Goal: Task Accomplishment & Management: Use online tool/utility

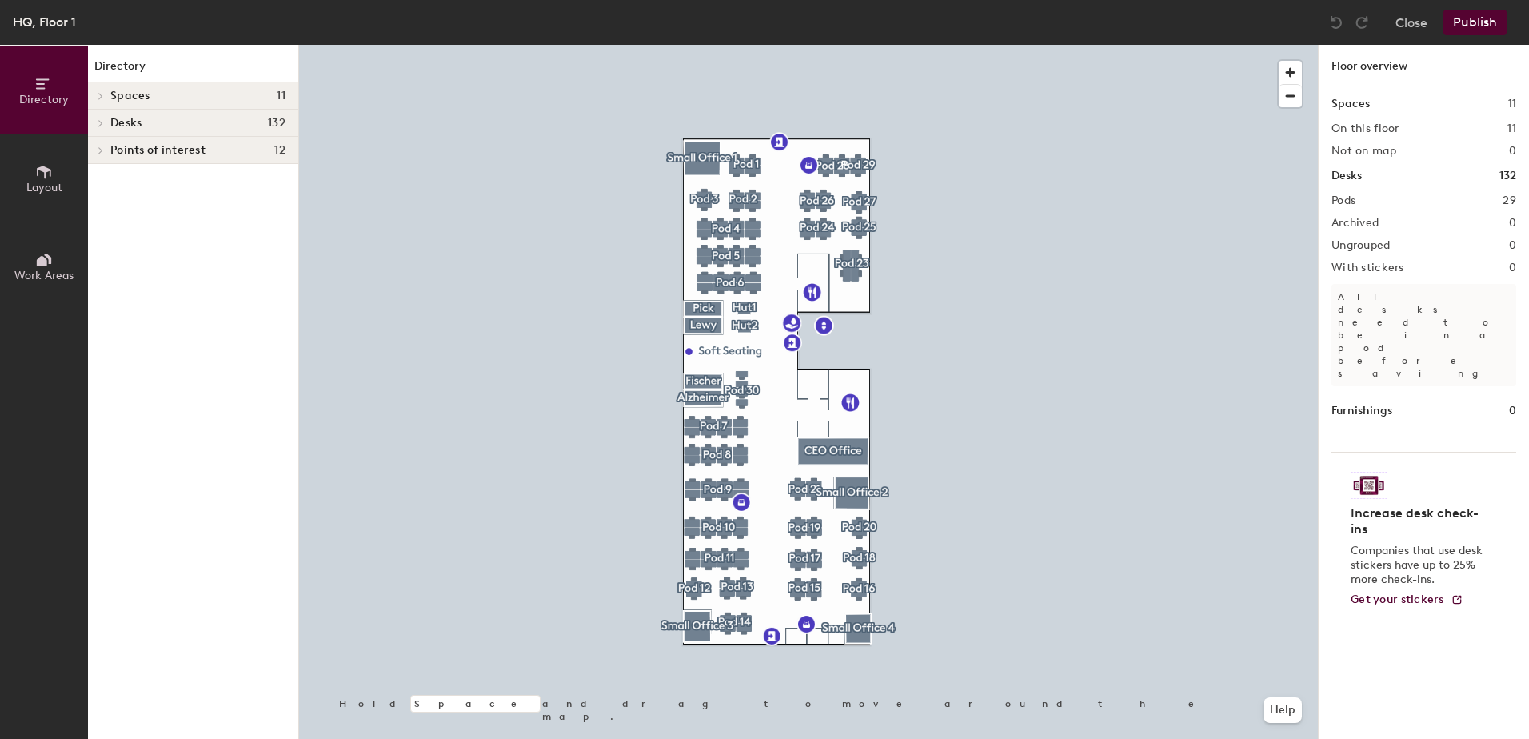
click at [221, 123] on h4 "Desks 132" at bounding box center [197, 123] width 175 height 13
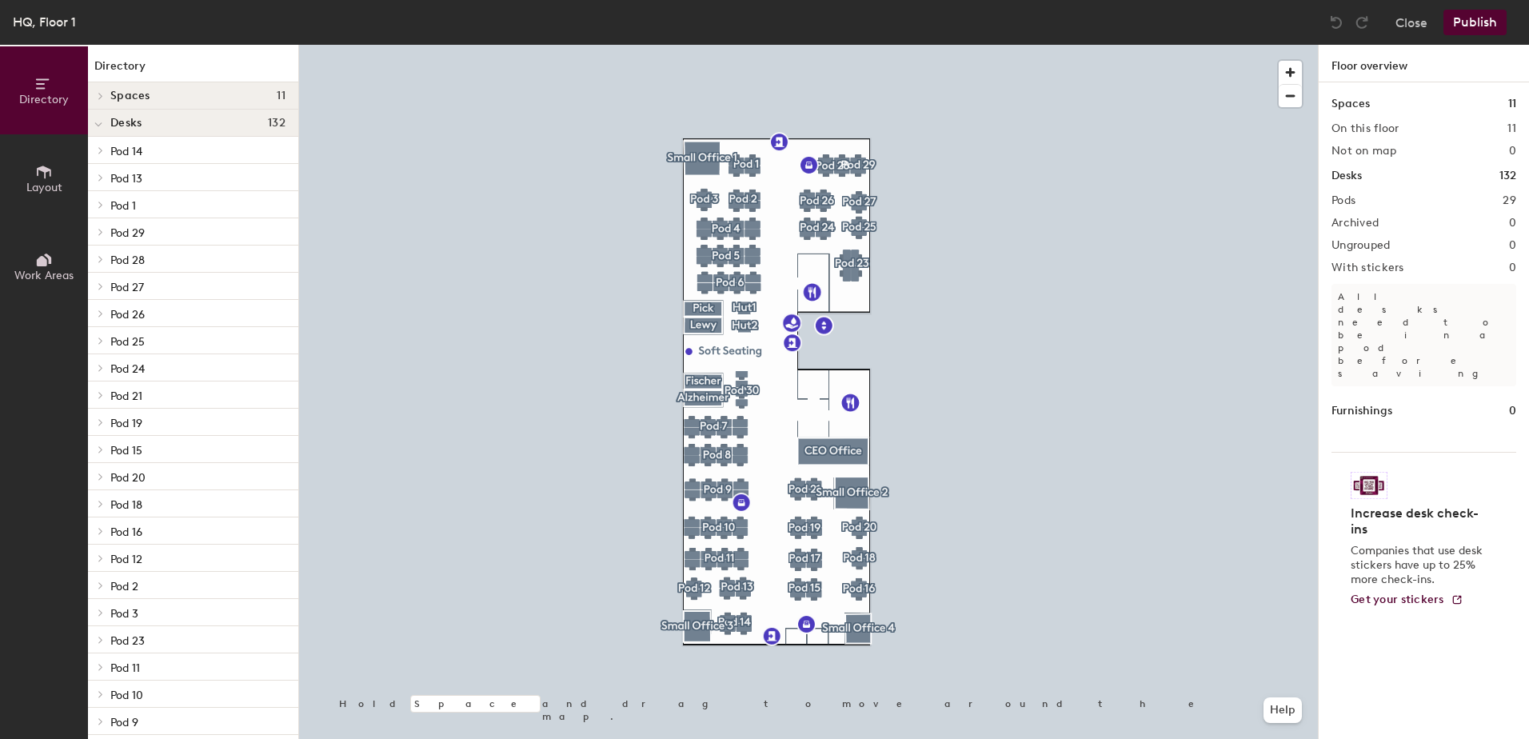
click at [134, 152] on span "Pod 14" at bounding box center [126, 152] width 32 height 14
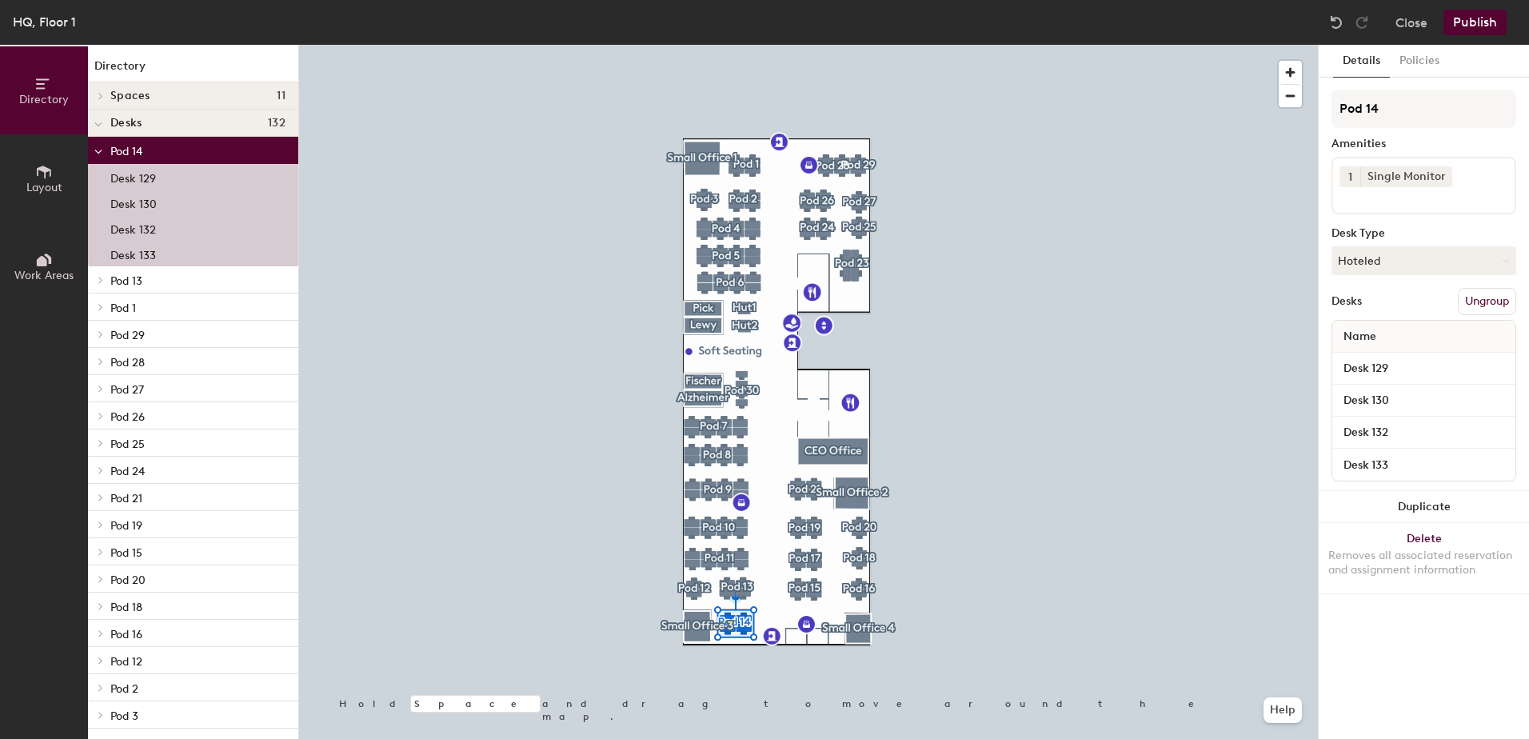
click at [128, 278] on span "Pod 13" at bounding box center [126, 281] width 32 height 14
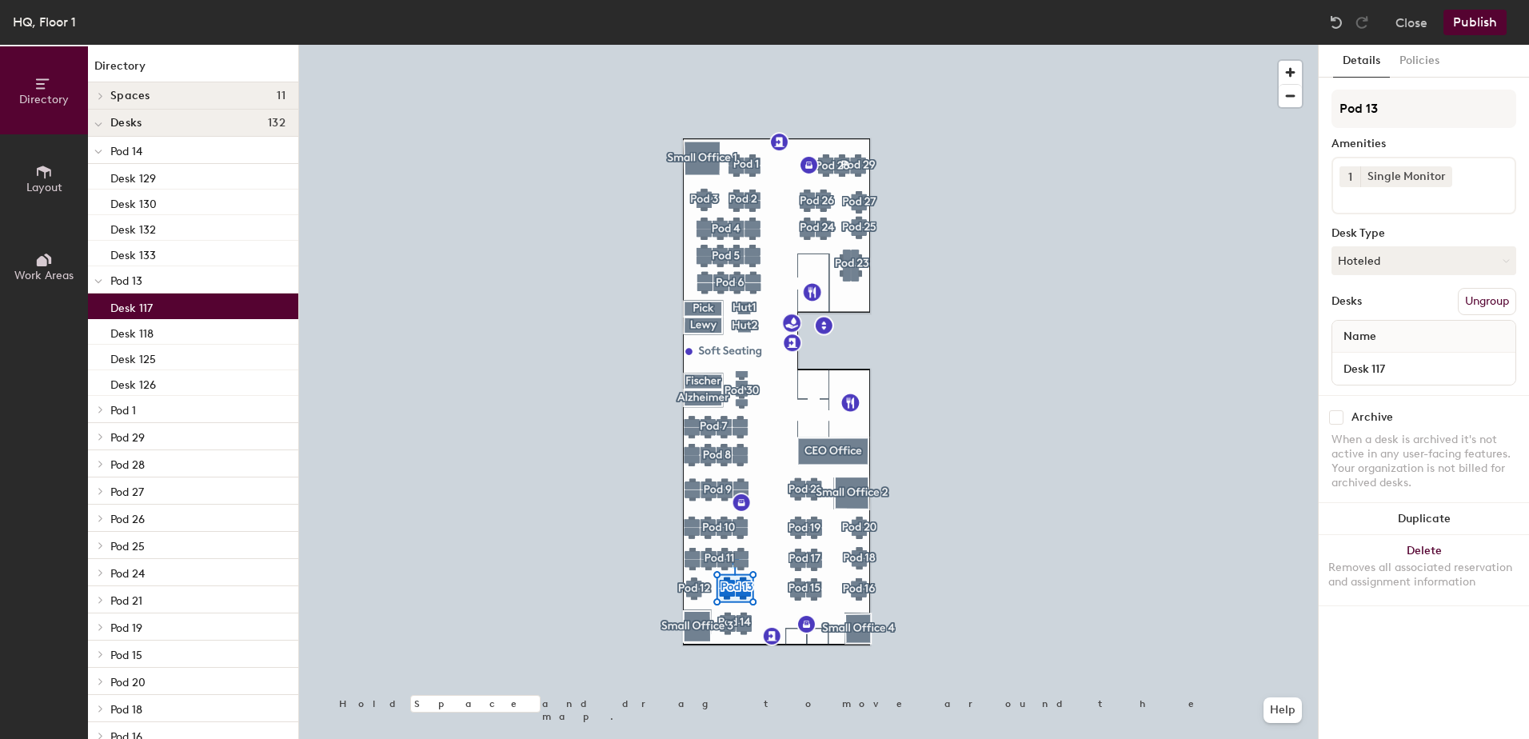
click at [140, 305] on p "Desk 117" at bounding box center [131, 306] width 42 height 18
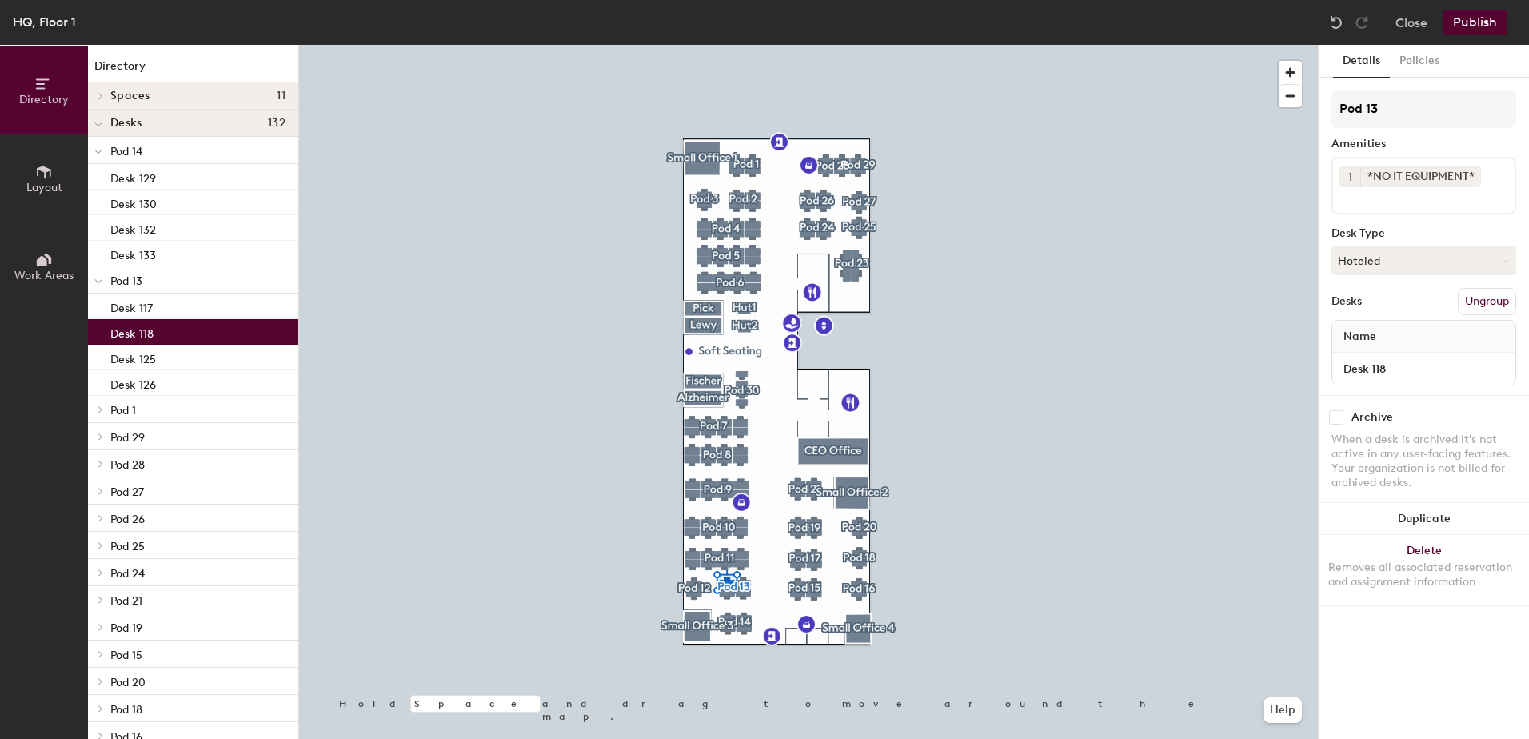
click at [138, 333] on p "Desk 118" at bounding box center [131, 331] width 43 height 18
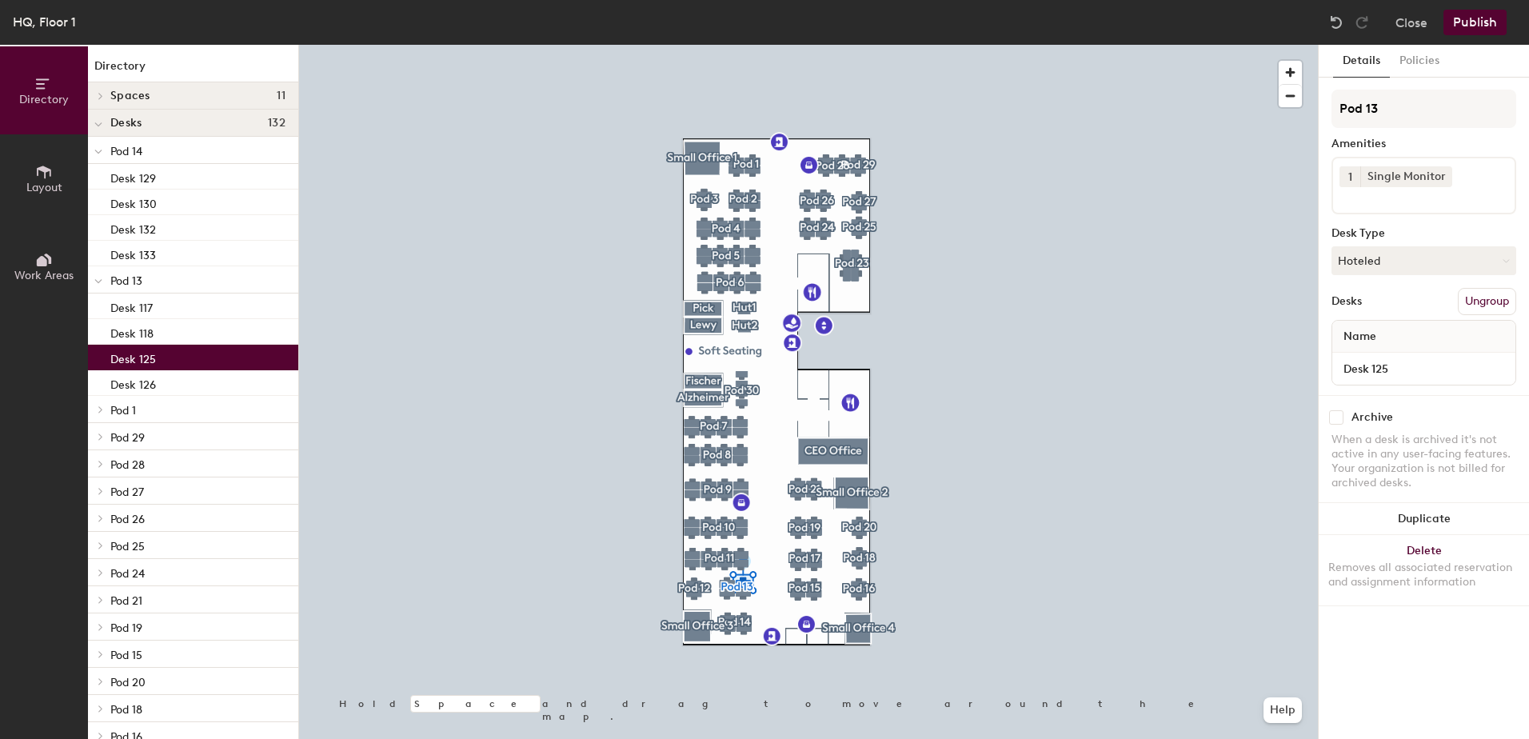
click at [126, 357] on p "Desk 125" at bounding box center [133, 357] width 46 height 18
click at [142, 383] on p "Desk 126" at bounding box center [133, 382] width 46 height 18
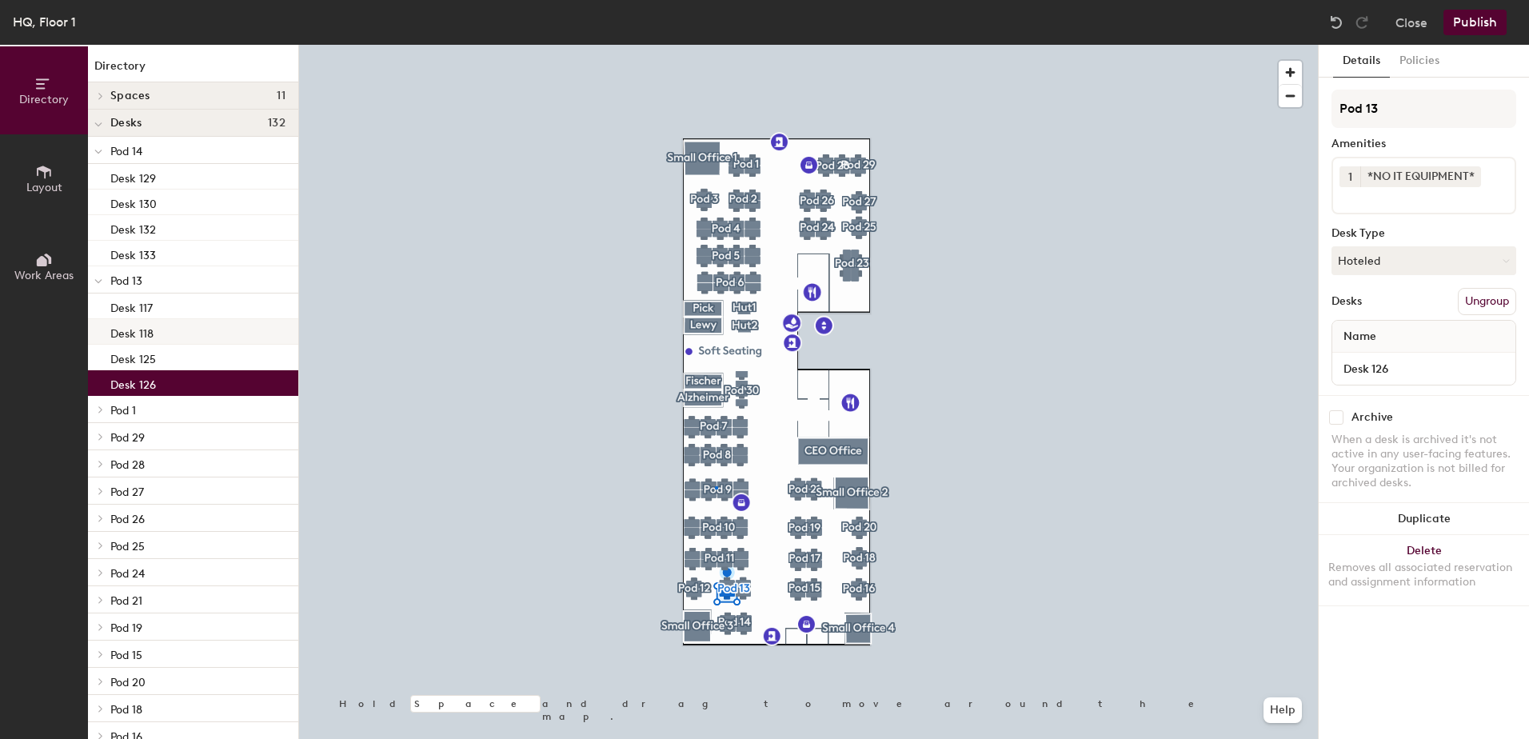
click at [715, 45] on div at bounding box center [808, 45] width 1019 height 0
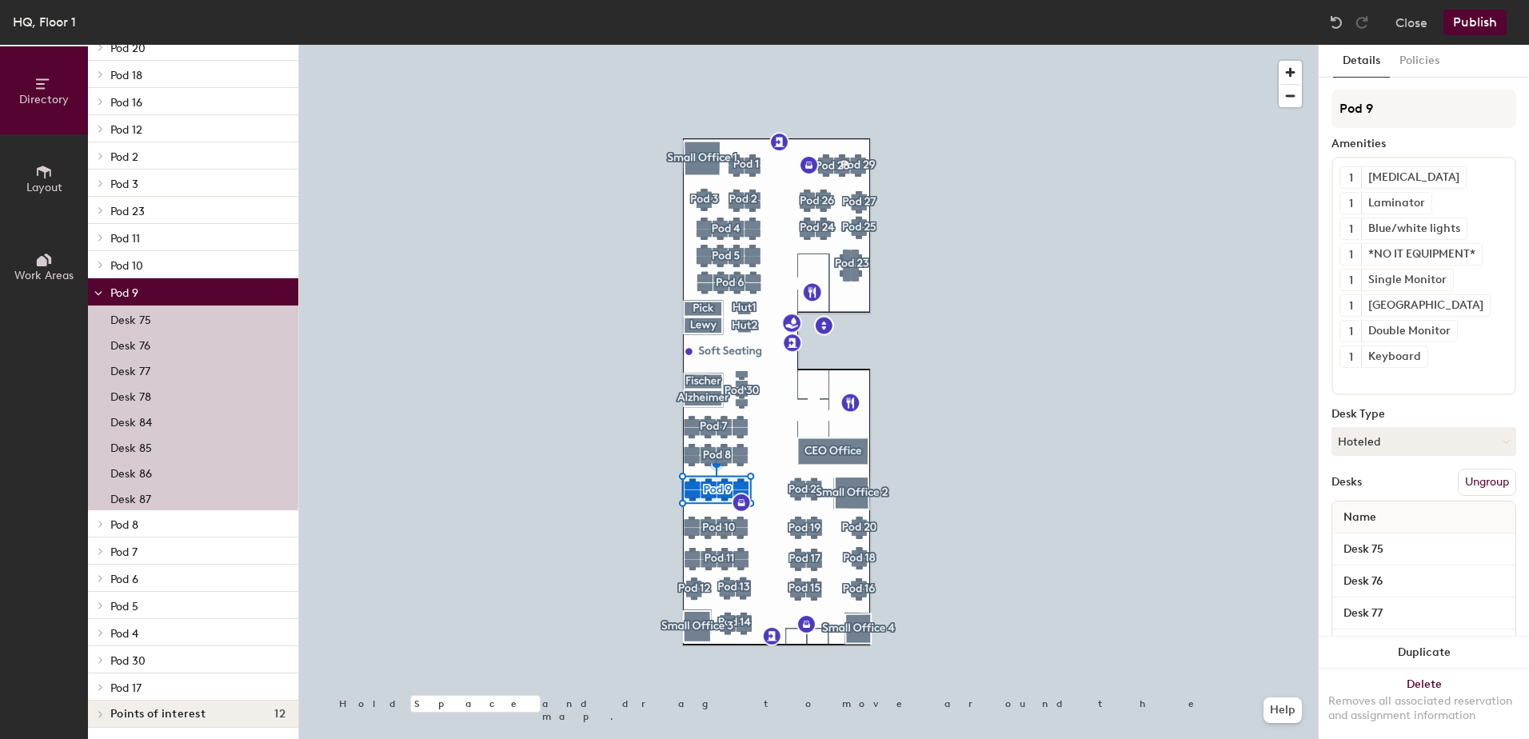
scroll to position [636, 0]
click at [1415, 23] on button "Close" at bounding box center [1411, 23] width 32 height 26
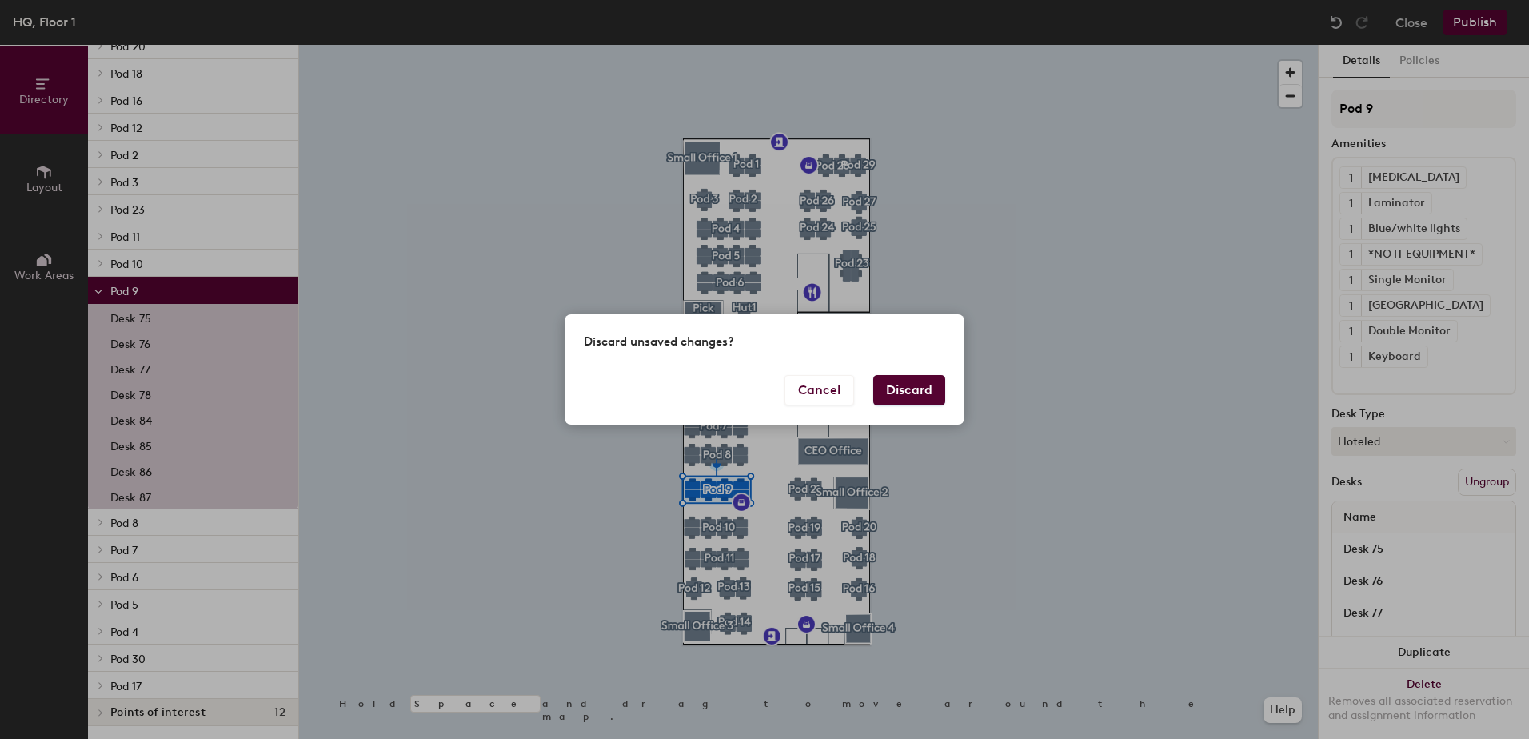
click at [908, 388] on button "Discard" at bounding box center [909, 390] width 72 height 30
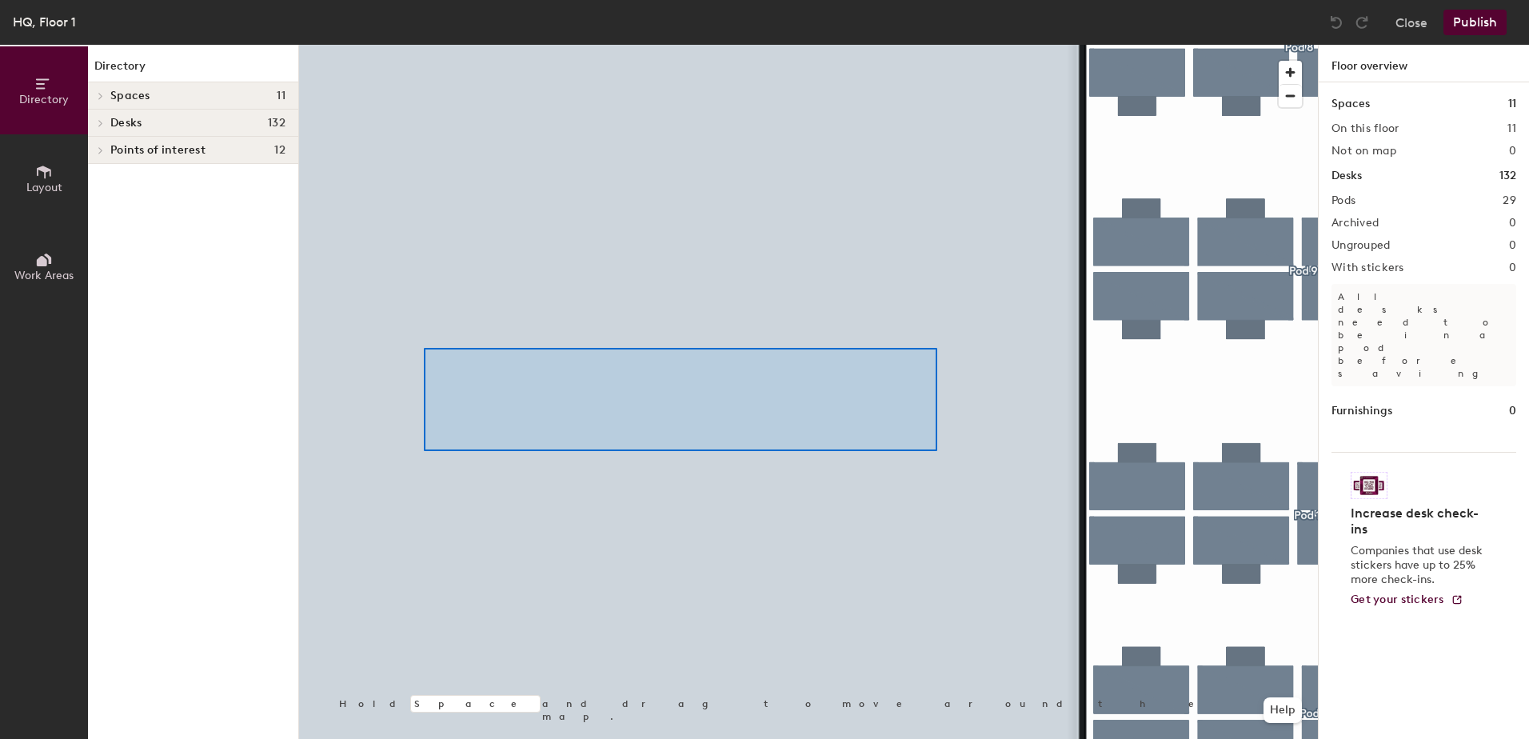
click at [424, 45] on div at bounding box center [808, 45] width 1019 height 0
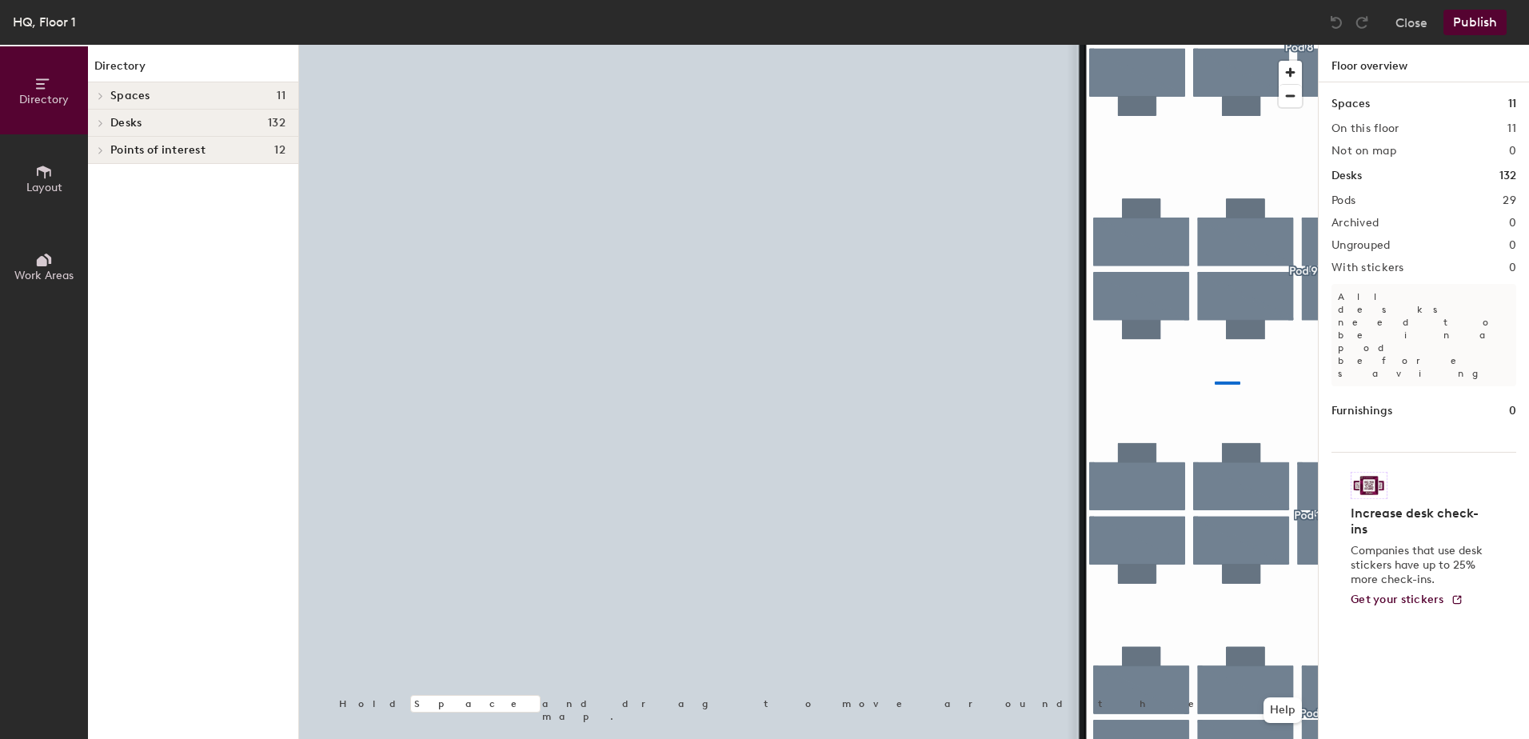
click at [1184, 45] on div at bounding box center [808, 45] width 1019 height 0
drag, startPoint x: 665, startPoint y: 366, endPoint x: 1413, endPoint y: 26, distance: 821.6
click at [1413, 26] on button "Close" at bounding box center [1411, 23] width 32 height 26
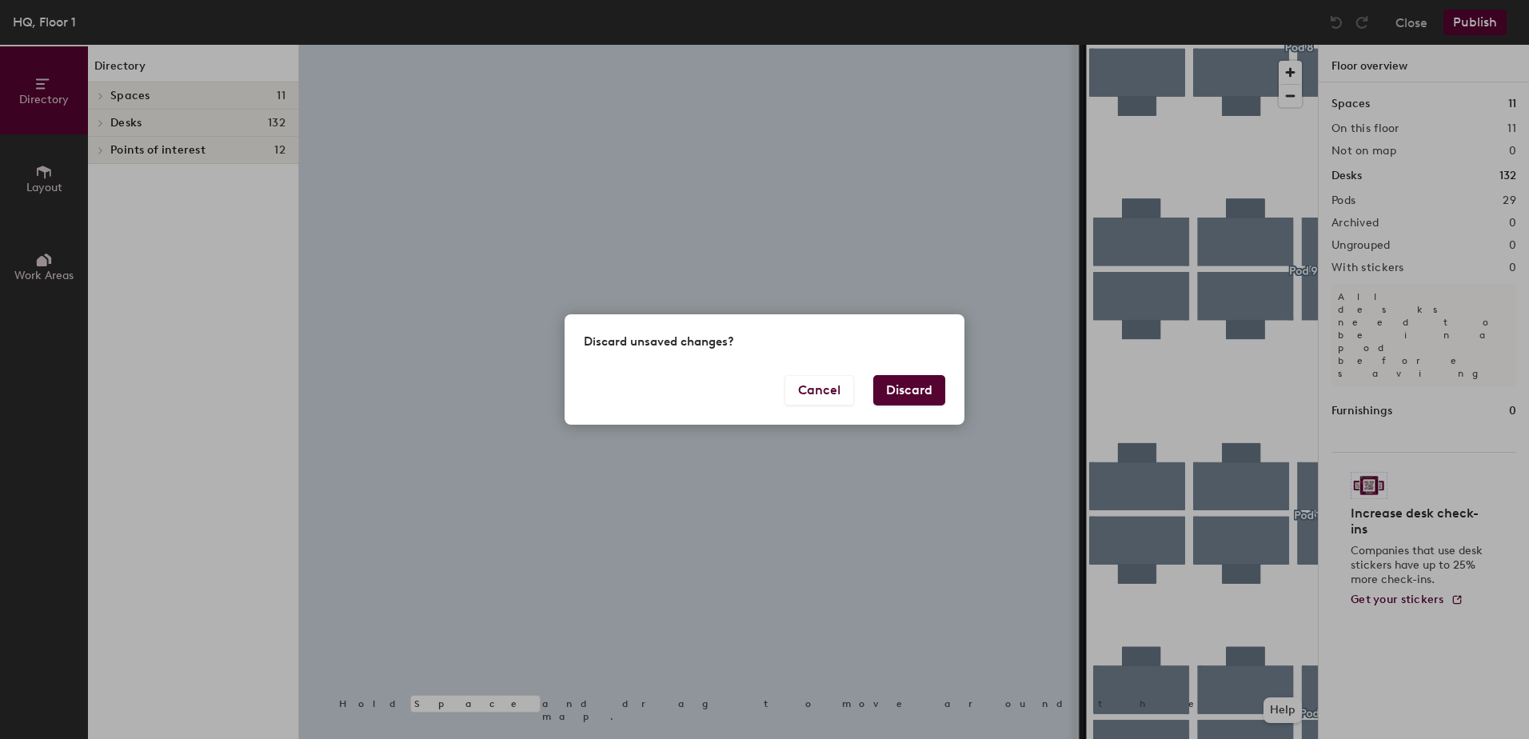
click at [901, 387] on button "Discard" at bounding box center [909, 390] width 72 height 30
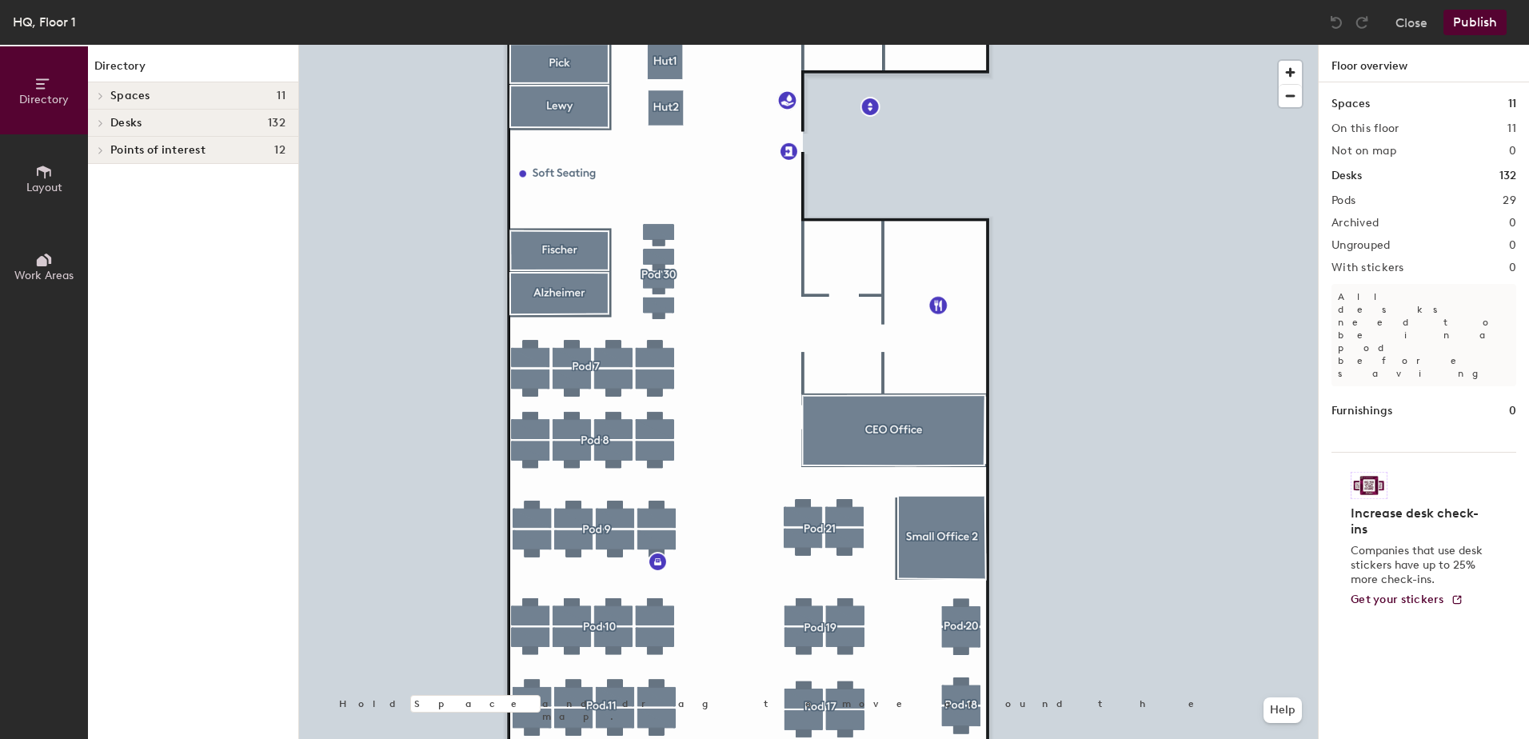
click at [230, 123] on h4 "Desks 132" at bounding box center [197, 123] width 175 height 13
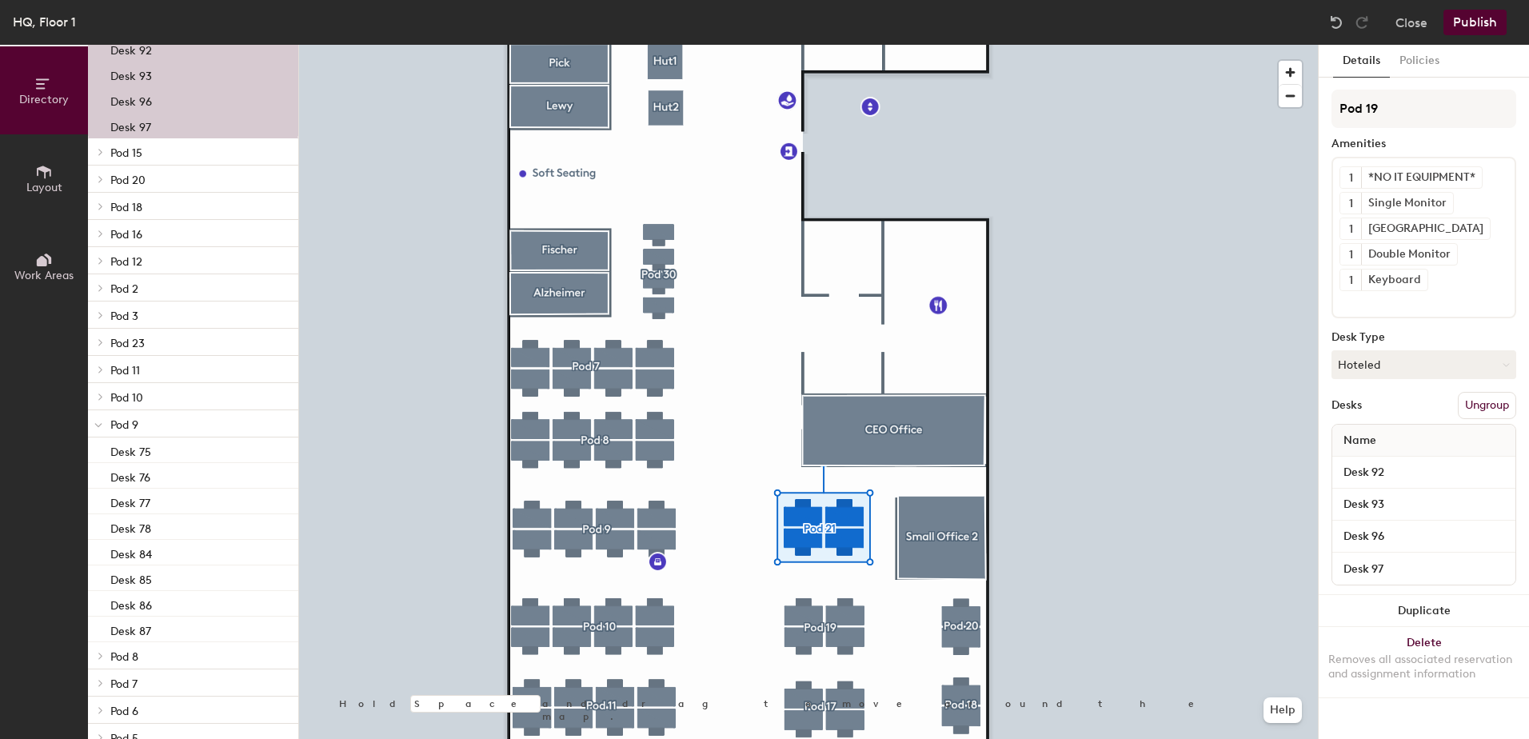
scroll to position [605, 0]
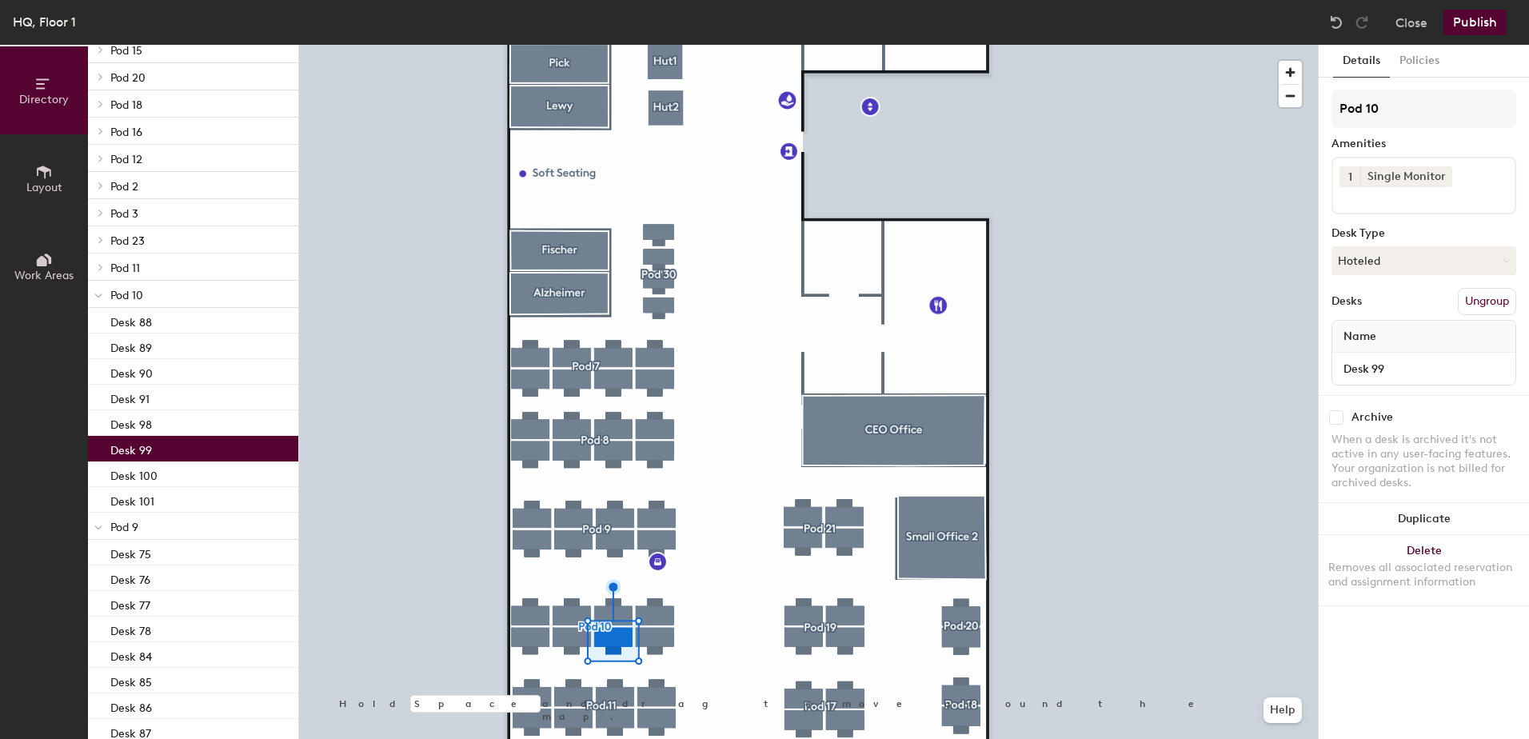
click at [565, 45] on div at bounding box center [808, 45] width 1019 height 0
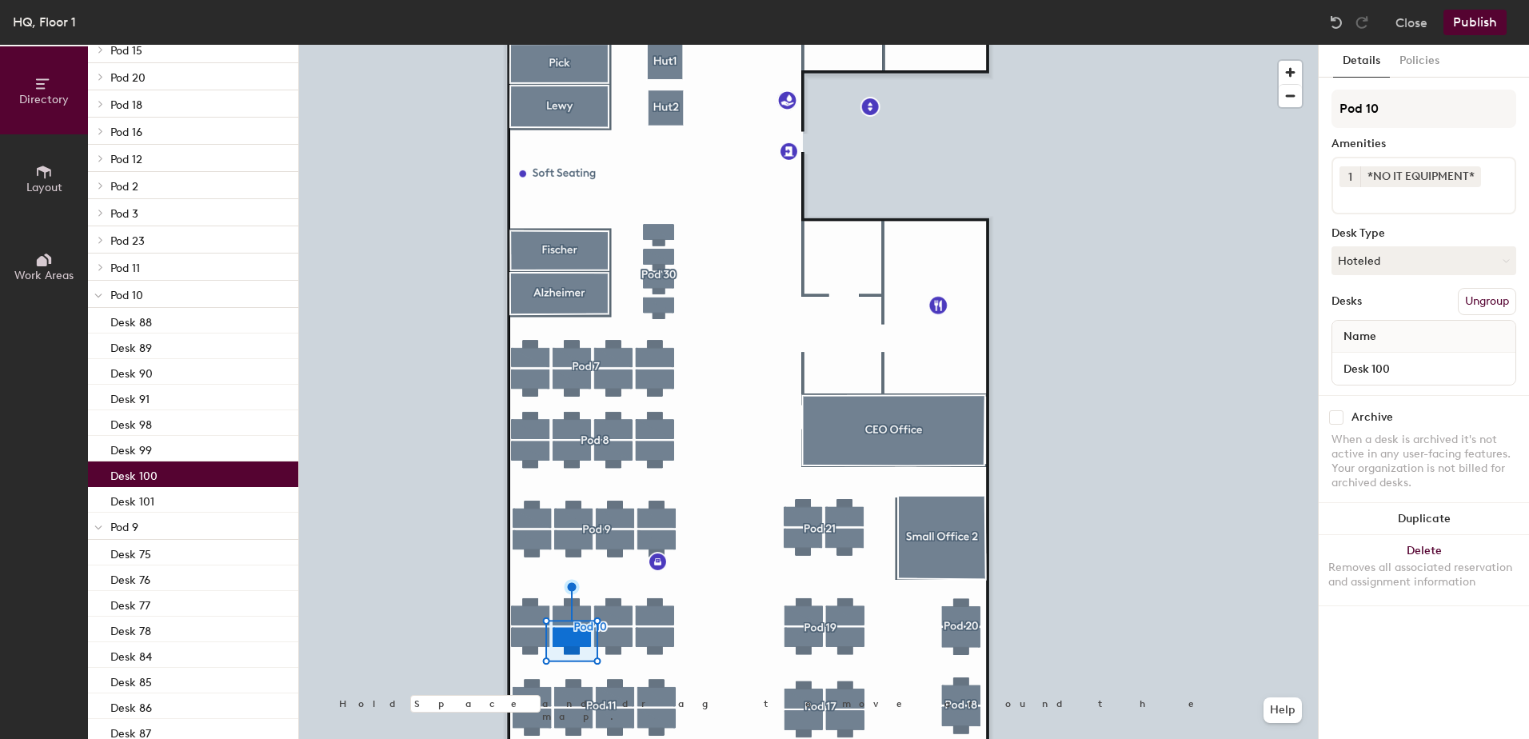
click at [628, 45] on div at bounding box center [808, 45] width 1019 height 0
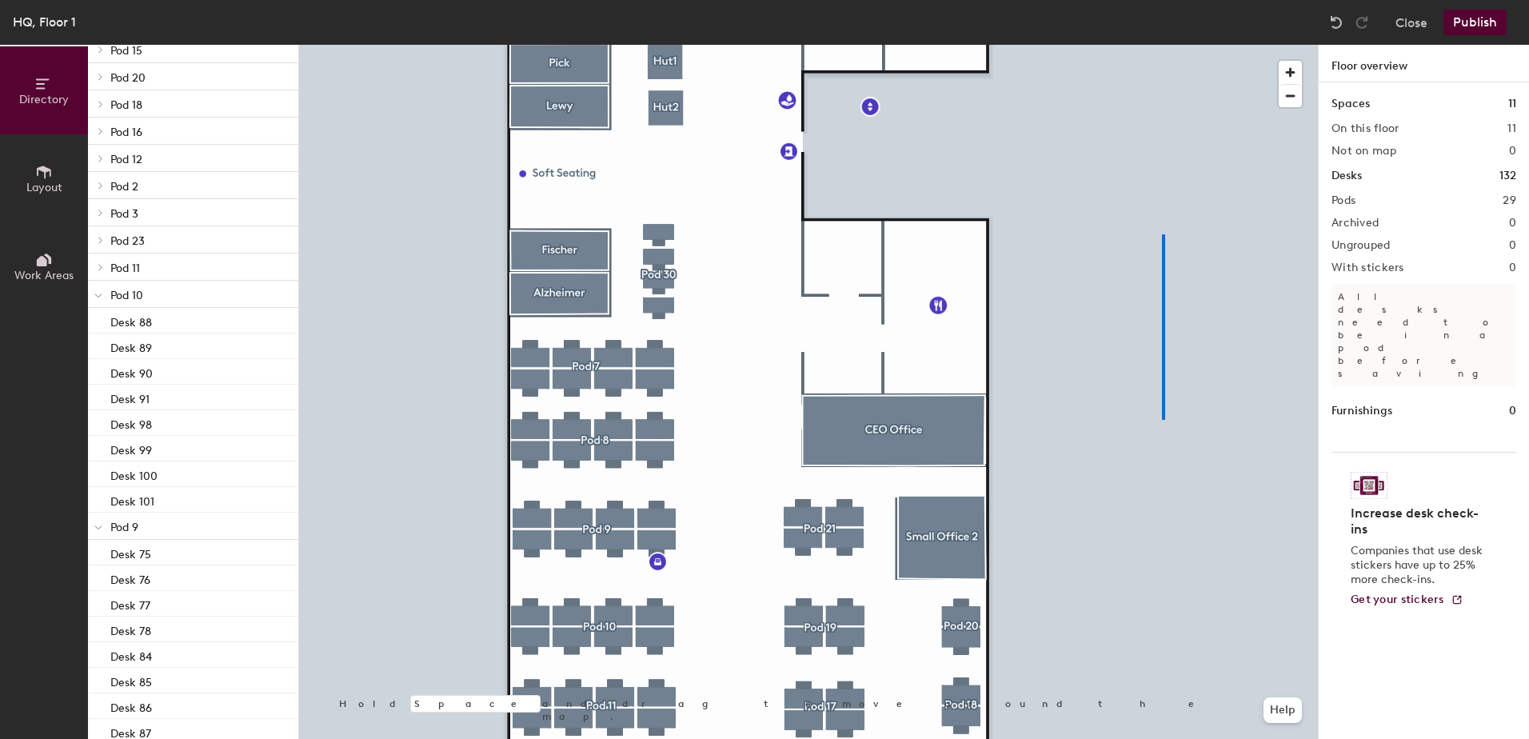
click at [1162, 45] on div at bounding box center [808, 45] width 1019 height 0
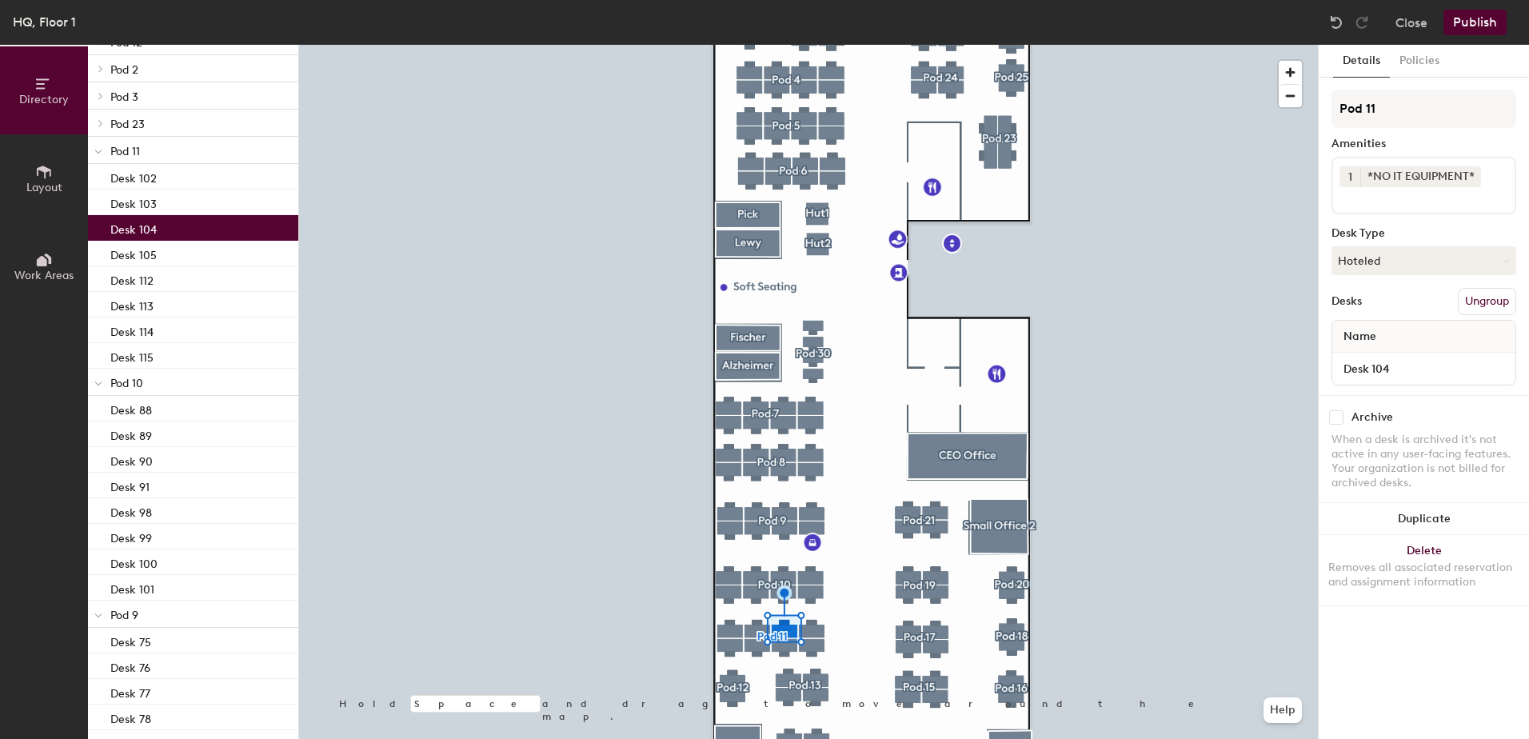
scroll to position [824, 0]
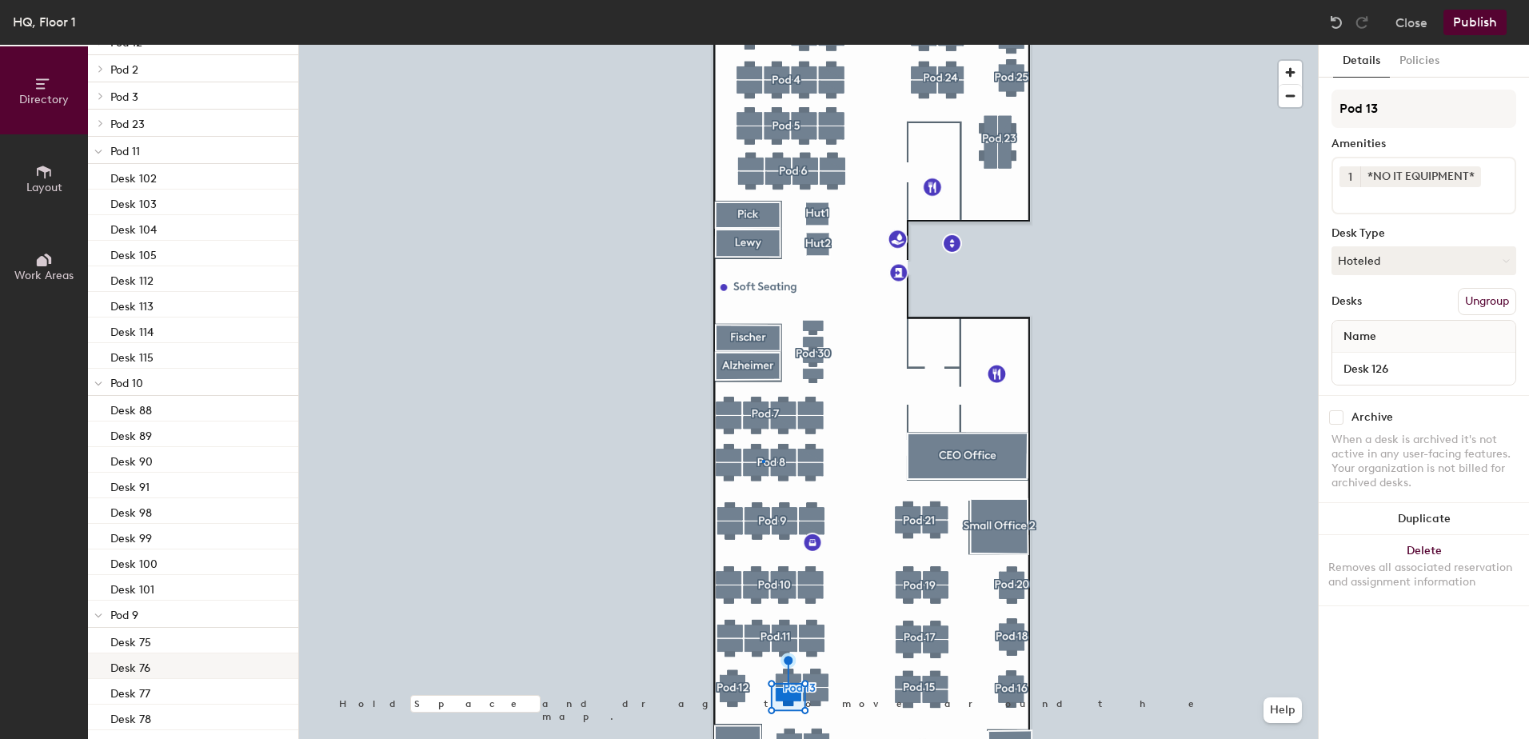
click at [762, 45] on div at bounding box center [808, 45] width 1019 height 0
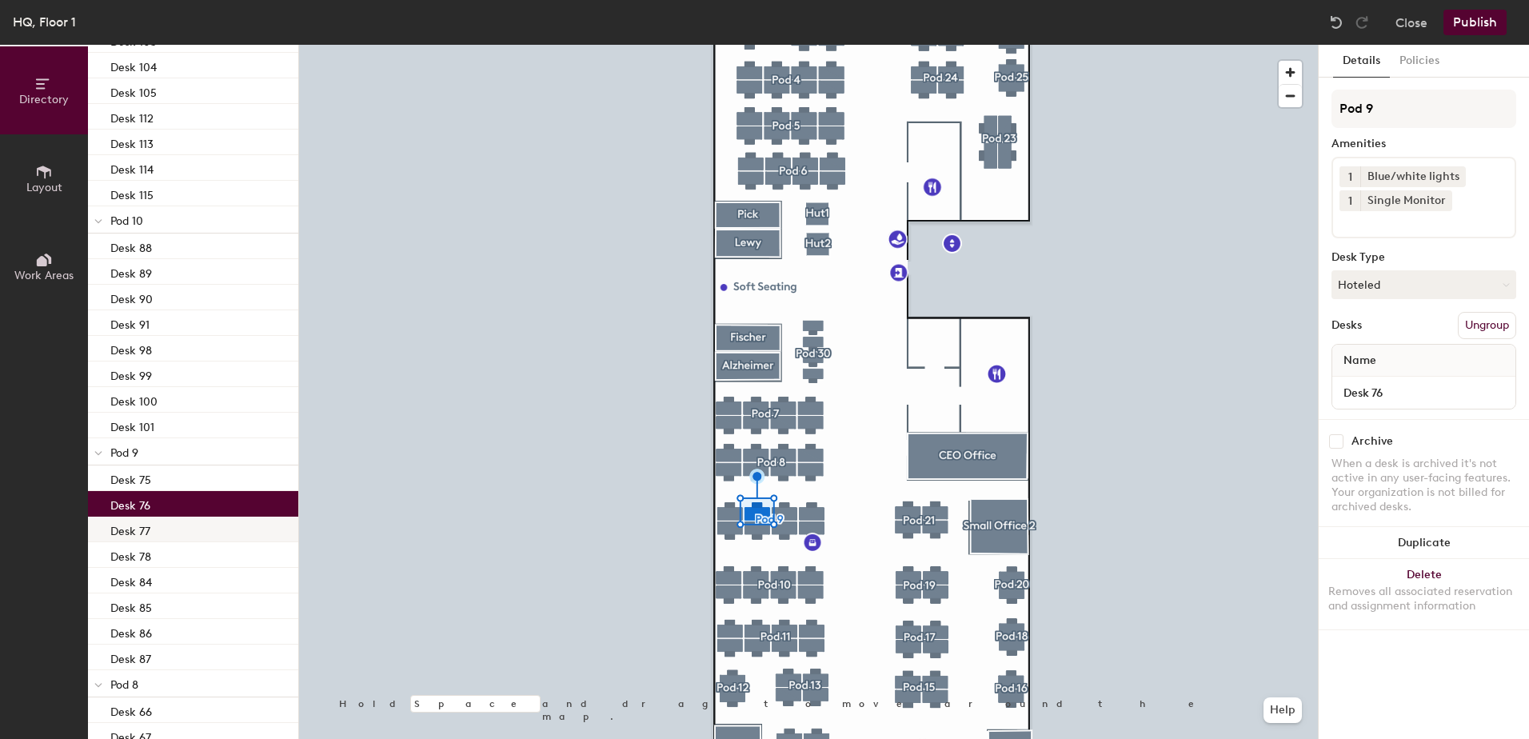
scroll to position [1064, 0]
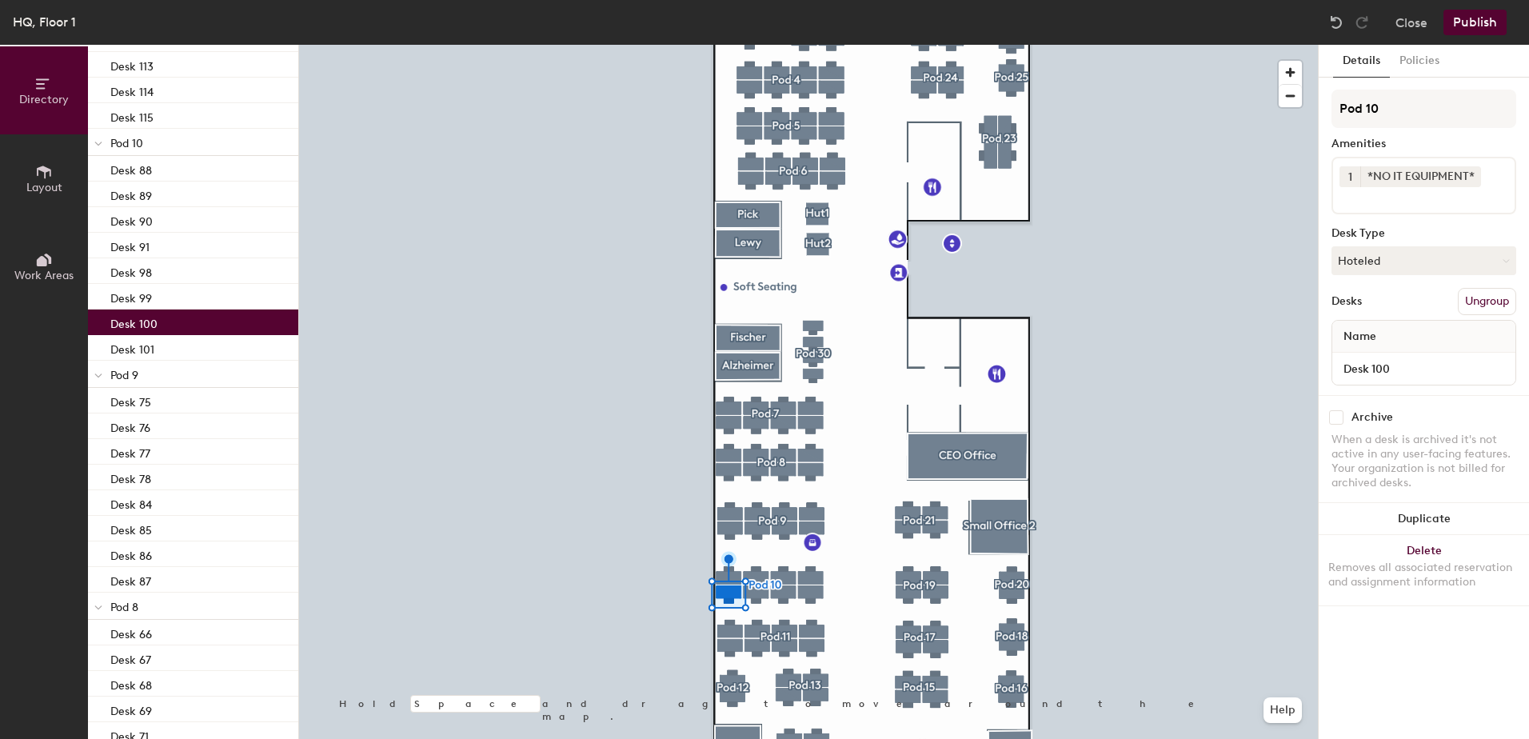
click at [142, 322] on p "Desk 100" at bounding box center [133, 322] width 47 height 18
click at [802, 45] on div at bounding box center [808, 45] width 1019 height 0
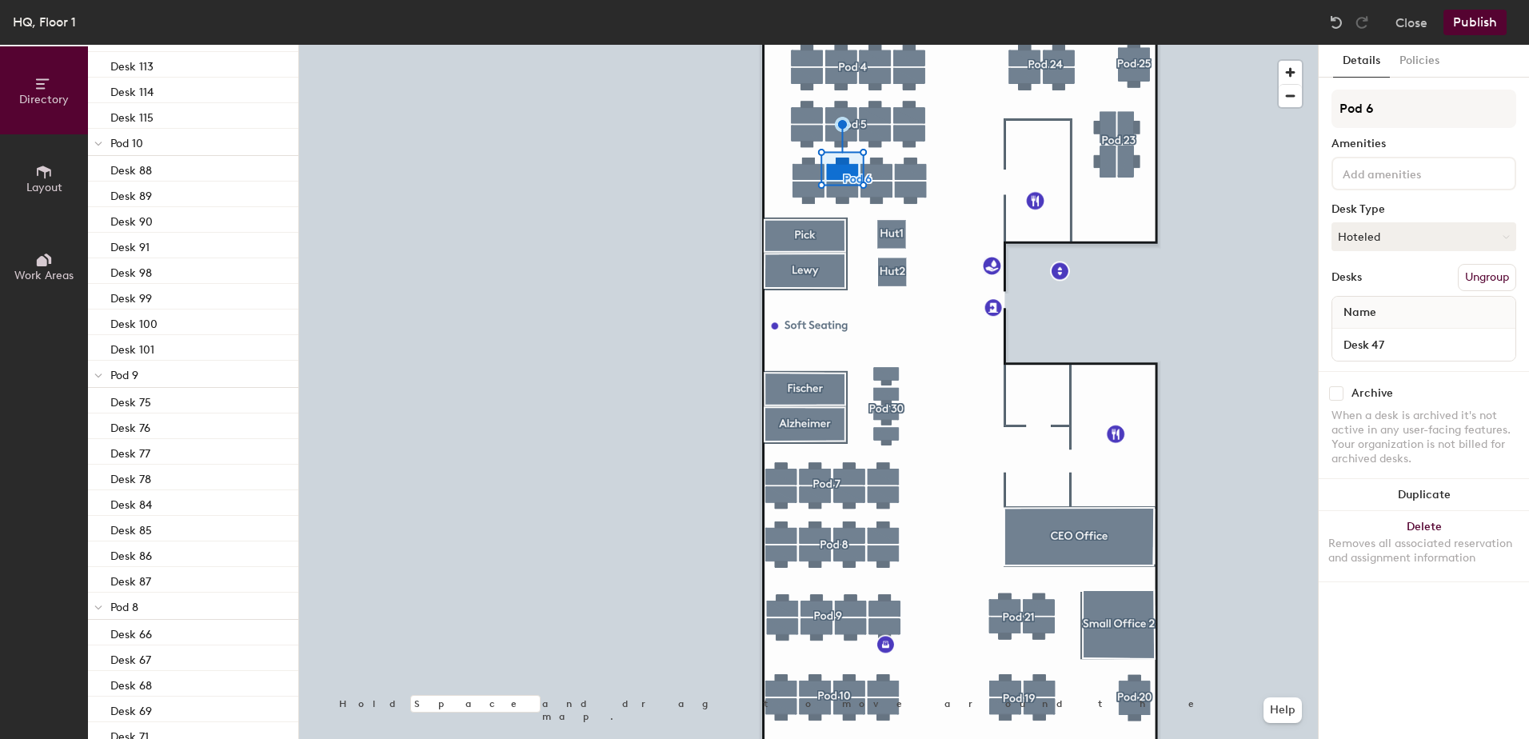
click at [880, 45] on div at bounding box center [808, 45] width 1019 height 0
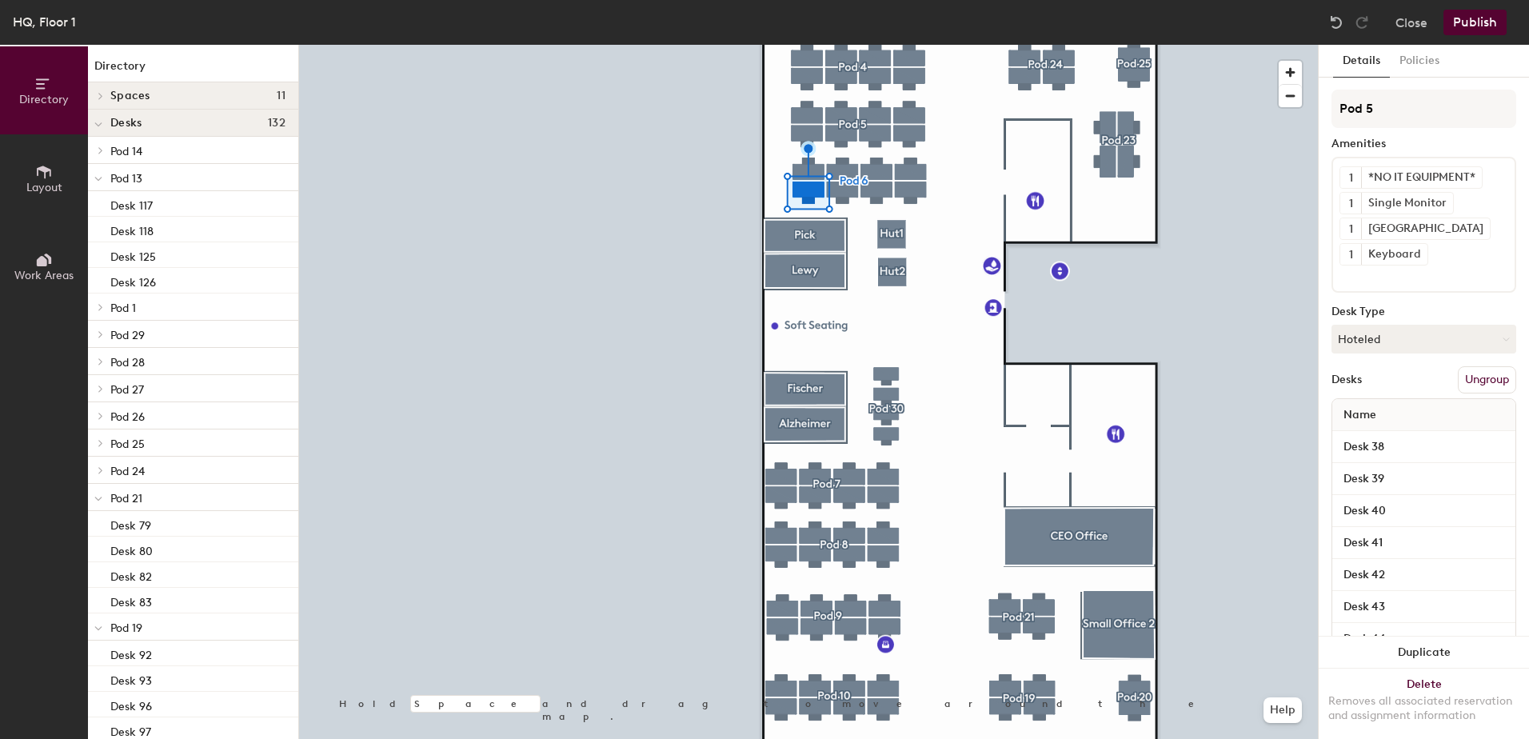
scroll to position [1064, 0]
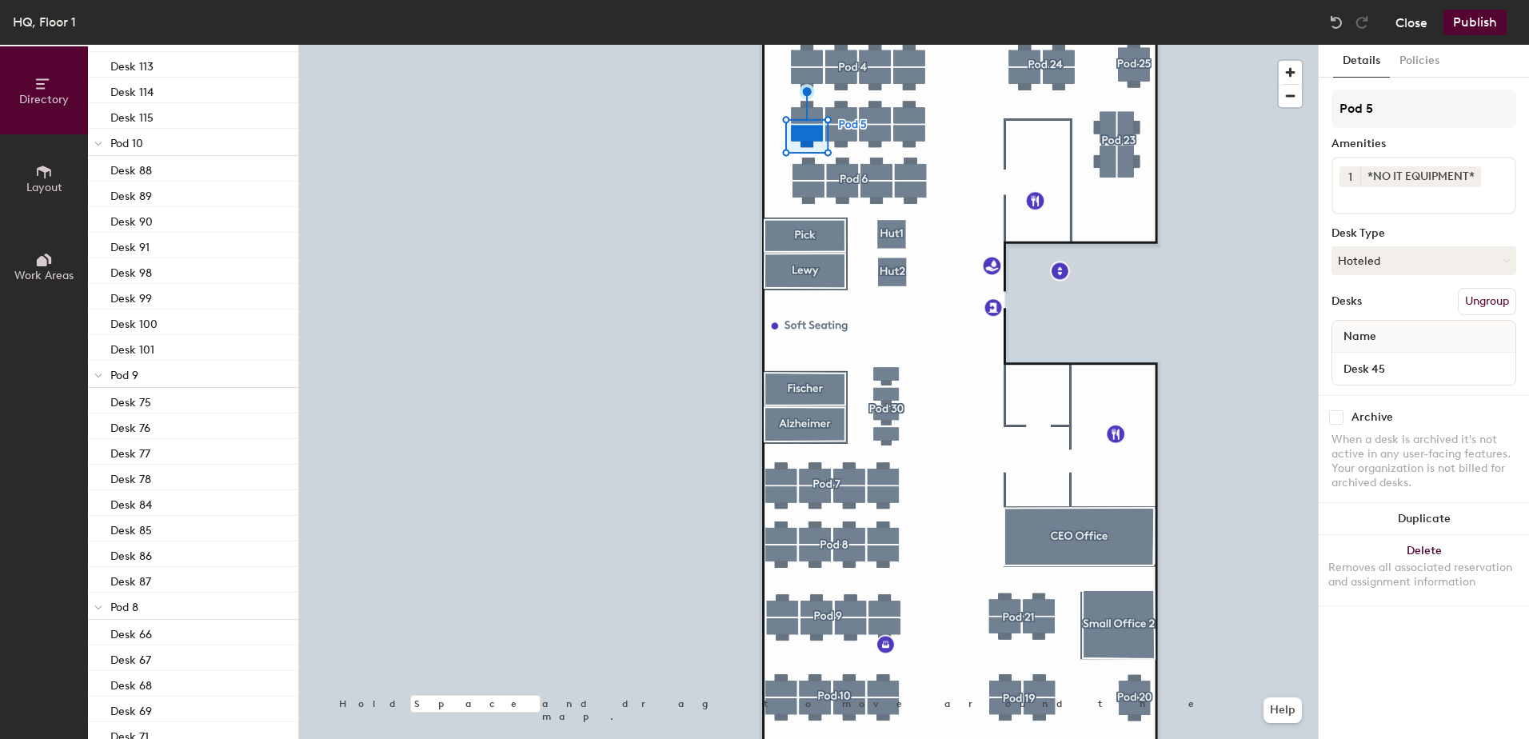
click at [1409, 22] on button "Close" at bounding box center [1411, 23] width 32 height 26
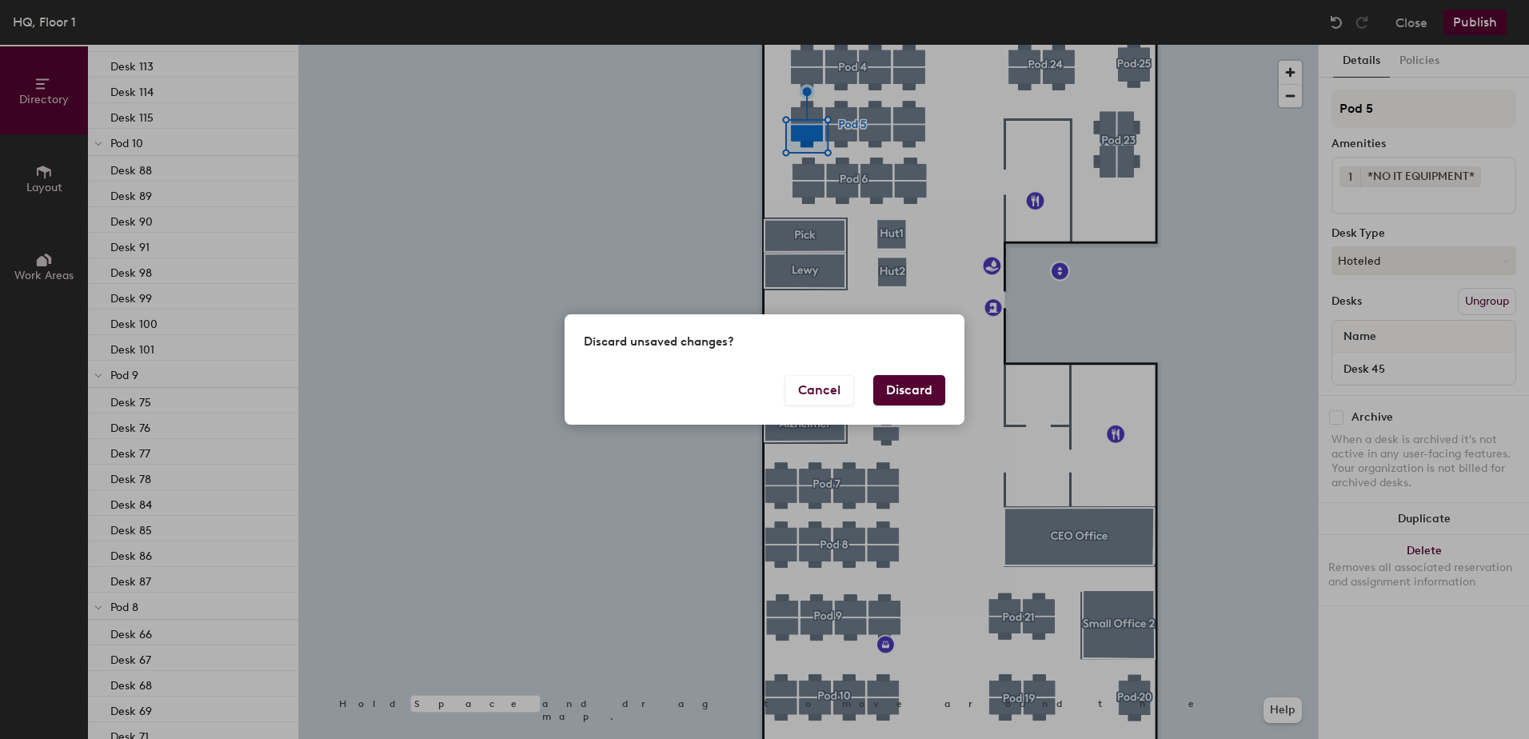
click at [900, 388] on button "Discard" at bounding box center [909, 390] width 72 height 30
